Goal: Understand site structure: Grasp the organization and layout of the website

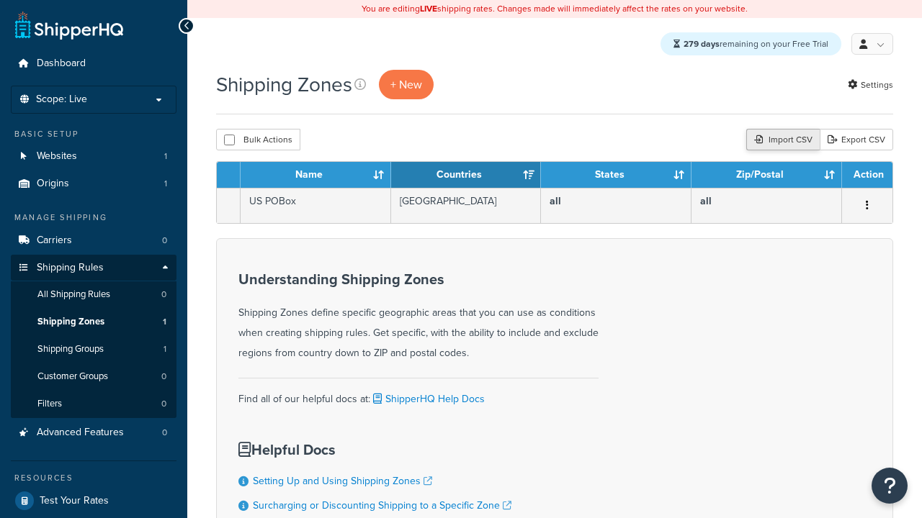
click at [781, 141] on div "Import CSV" at bounding box center [782, 140] width 73 height 22
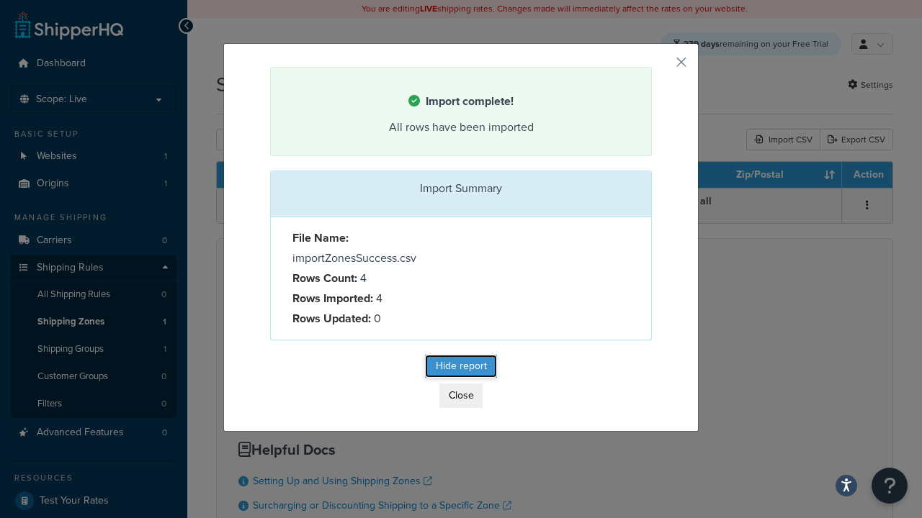
click at [461, 367] on button "Hide report" at bounding box center [461, 366] width 72 height 23
